Goal: Navigation & Orientation: Find specific page/section

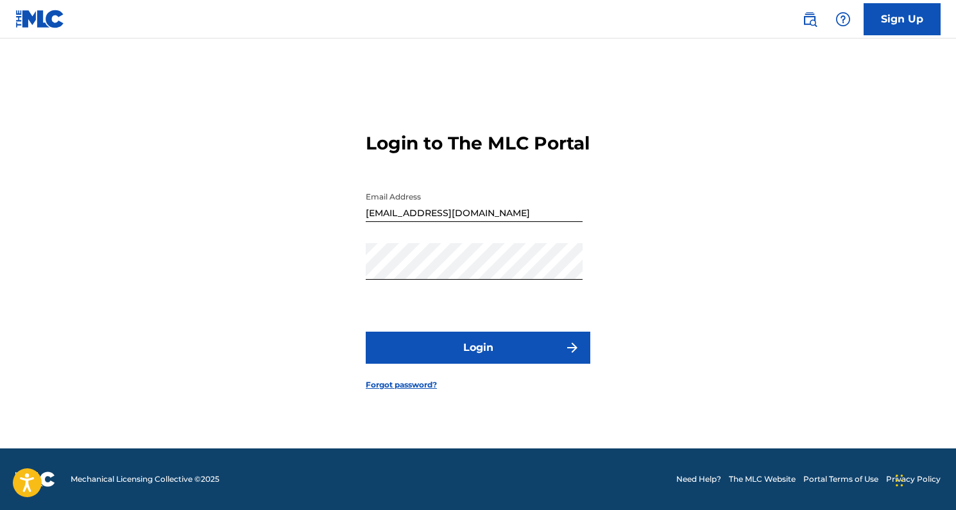
click at [415, 364] on button "Login" at bounding box center [478, 348] width 224 height 32
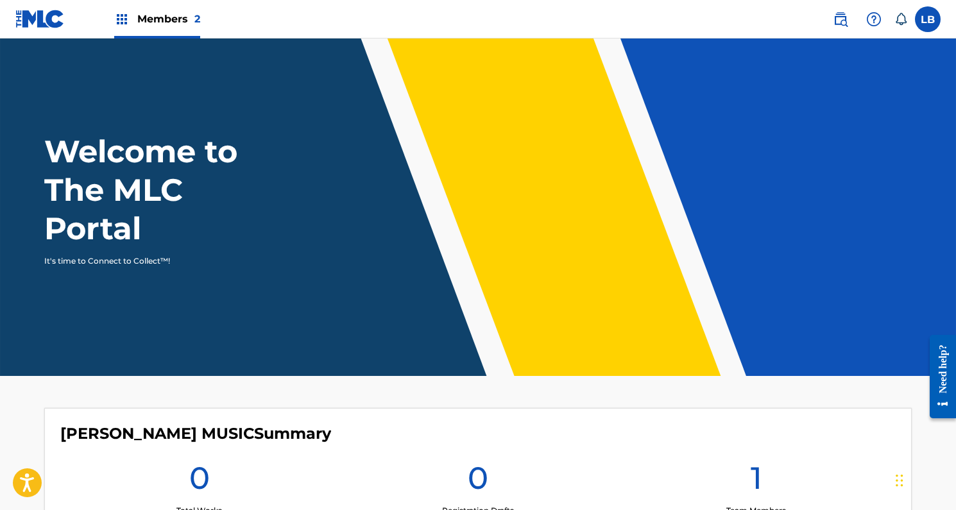
click at [175, 22] on span "Members 2" at bounding box center [168, 19] width 63 height 15
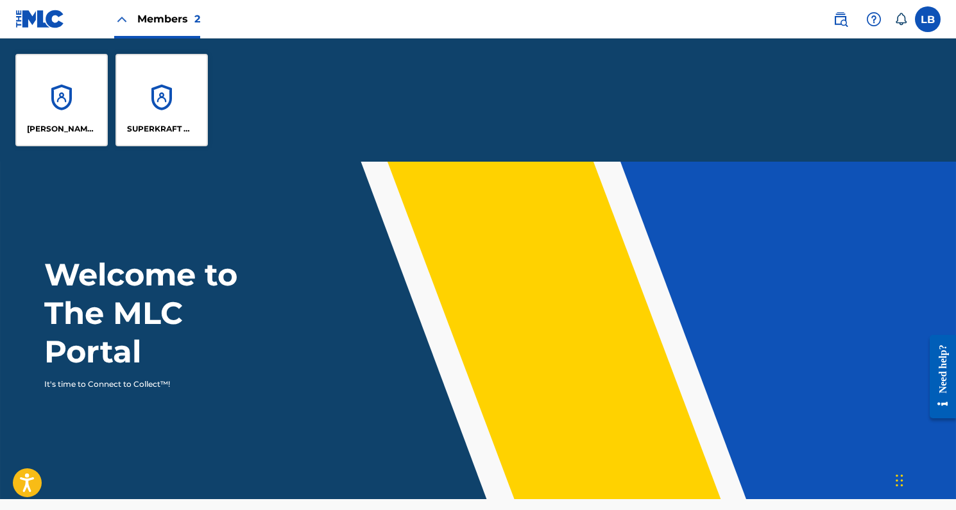
click at [69, 99] on div "[PERSON_NAME] MUSIC" at bounding box center [61, 100] width 92 height 92
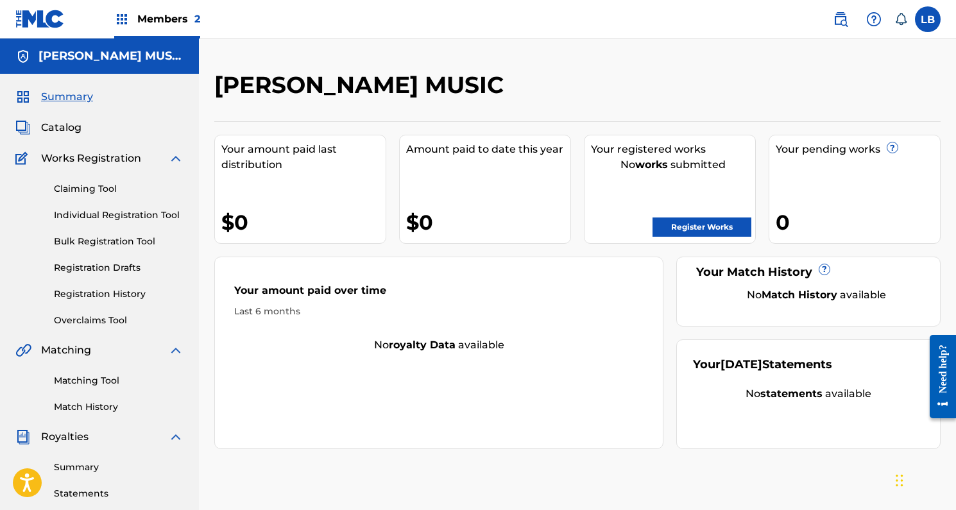
click at [626, 60] on div "[PERSON_NAME] MUSIC Your amount paid last distribution $0 Amount paid to date t…" at bounding box center [577, 385] width 757 height 695
click at [147, 18] on span "Members 2" at bounding box center [168, 19] width 63 height 15
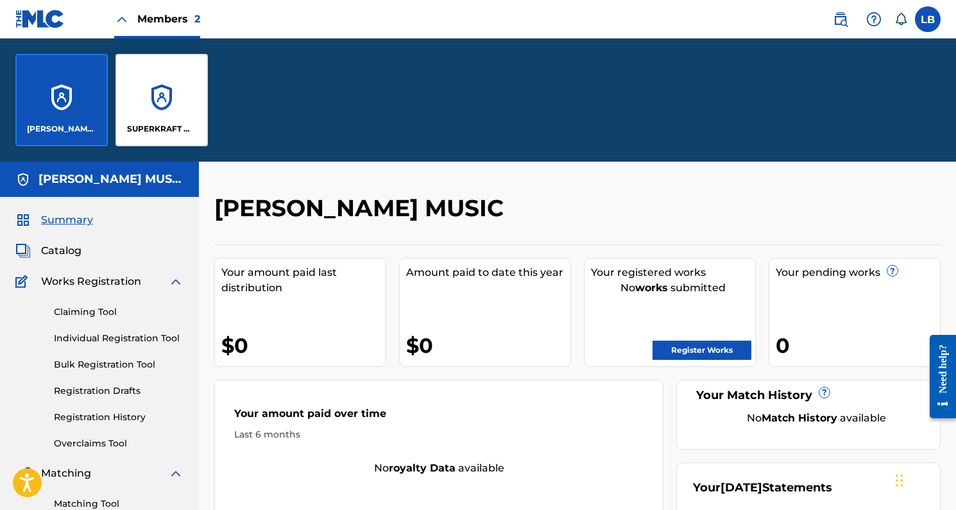
click at [162, 108] on div "SUPERKRAFT MUSIC PUBLISHING CO" at bounding box center [161, 100] width 92 height 92
